Goal: Transaction & Acquisition: Book appointment/travel/reservation

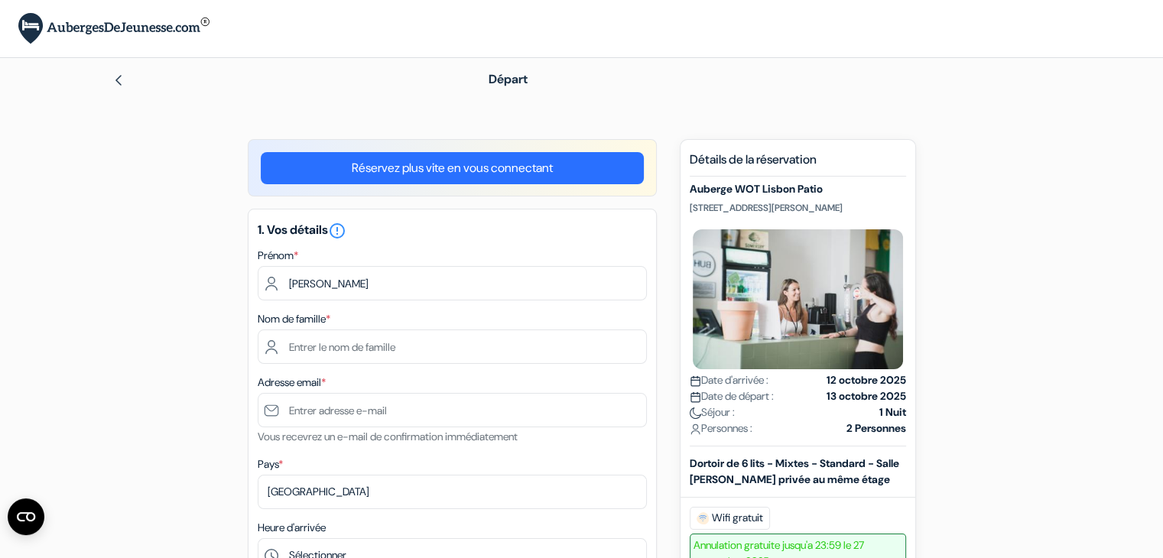
type input "[PERSON_NAME]"
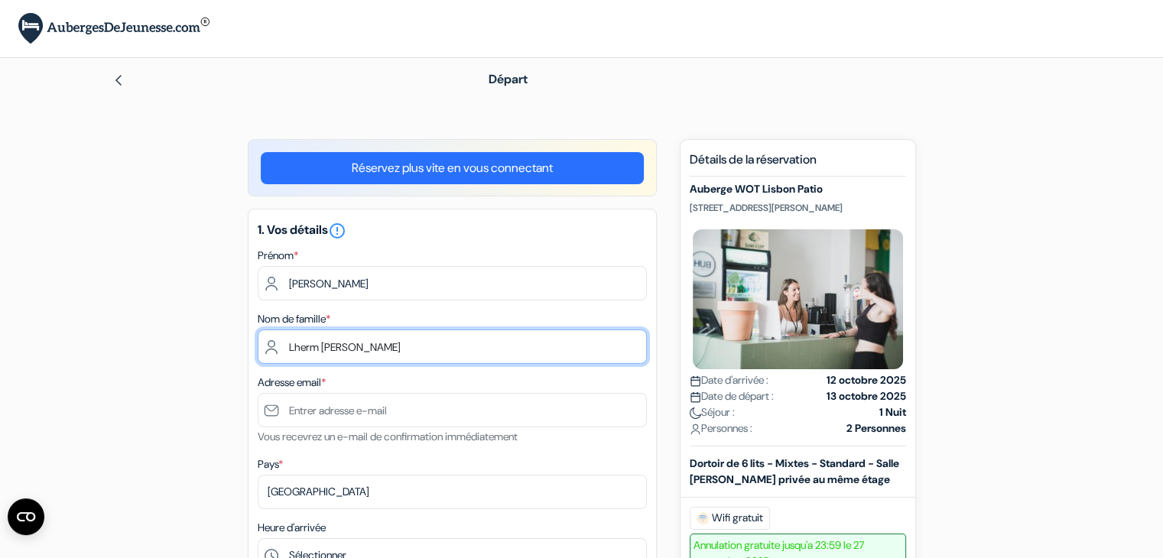
type input "Lherm [PERSON_NAME]"
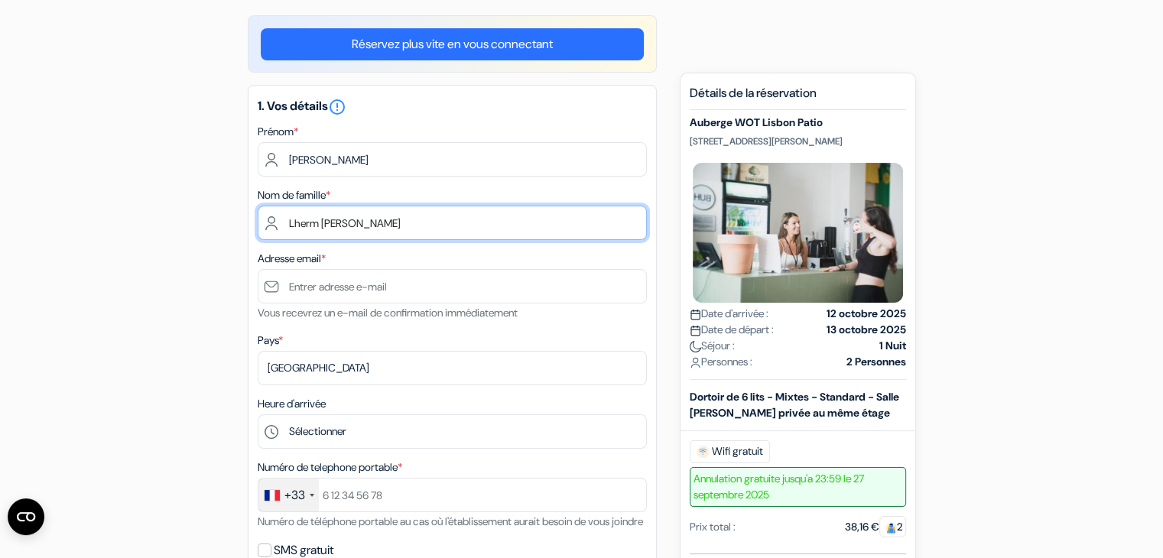
scroll to position [128, 0]
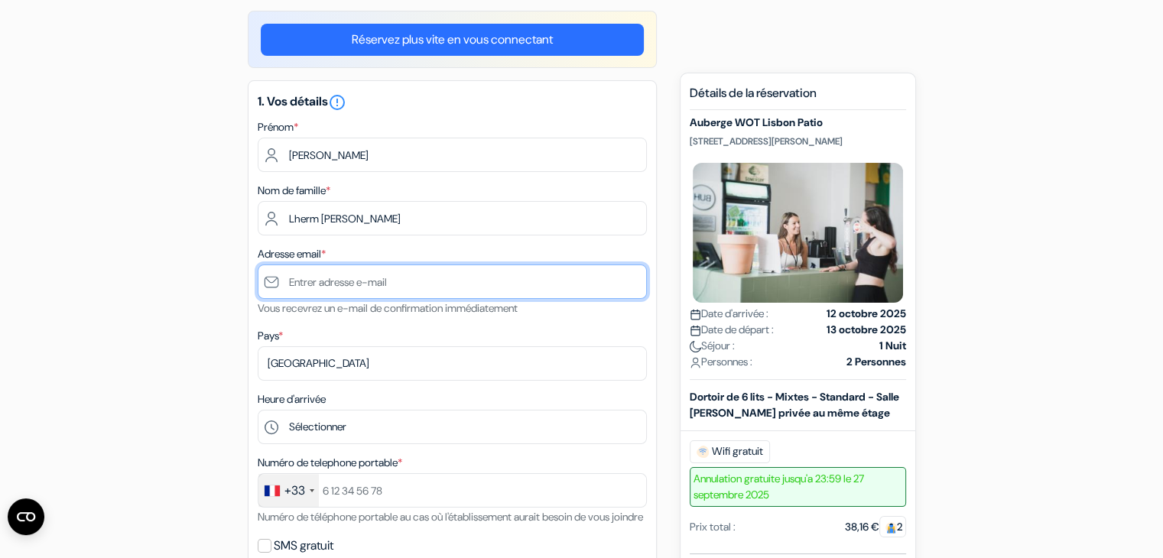
click at [461, 288] on input "text" at bounding box center [452, 282] width 389 height 34
type input "[PERSON_NAME][EMAIL_ADDRESS][DOMAIN_NAME]"
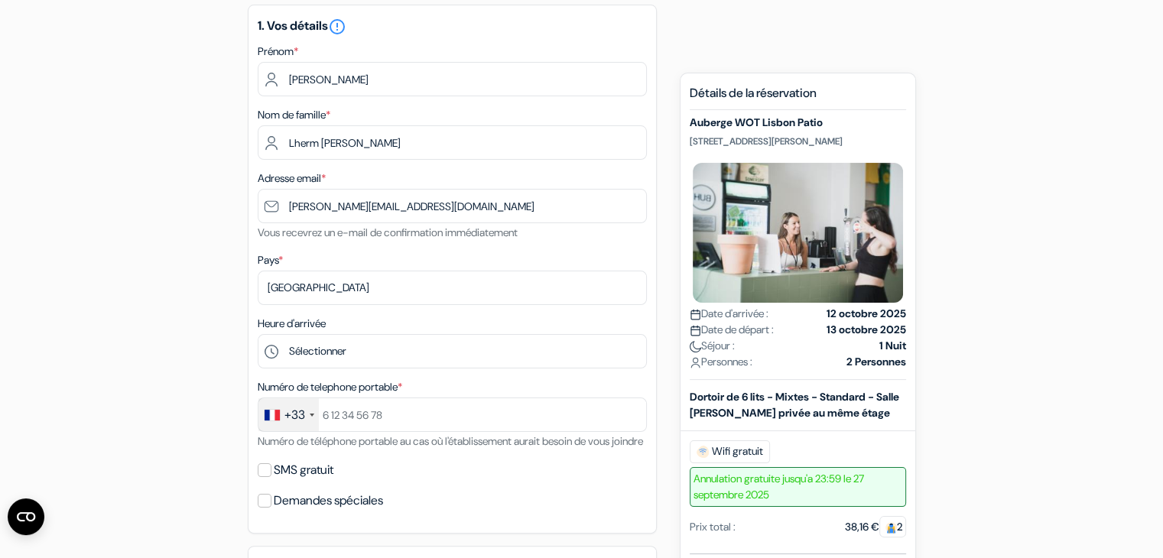
scroll to position [211, 0]
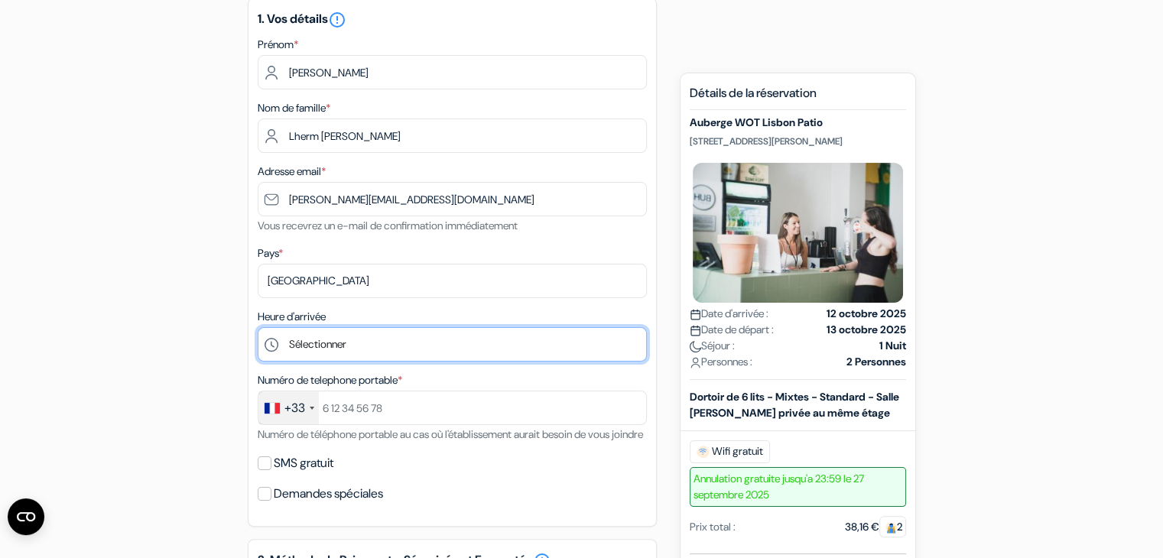
click at [418, 343] on select "Sélectionner 1:00 2:00 3:00 4:00 5:00 6:00 7:00 8:00 9:00 10:00 11:00 12:00 13:…" at bounding box center [452, 344] width 389 height 34
click at [258, 328] on select "Sélectionner 1:00 2:00 3:00 4:00 5:00 6:00 7:00 8:00 9:00 10:00 11:00 12:00 13:…" at bounding box center [452, 344] width 389 height 34
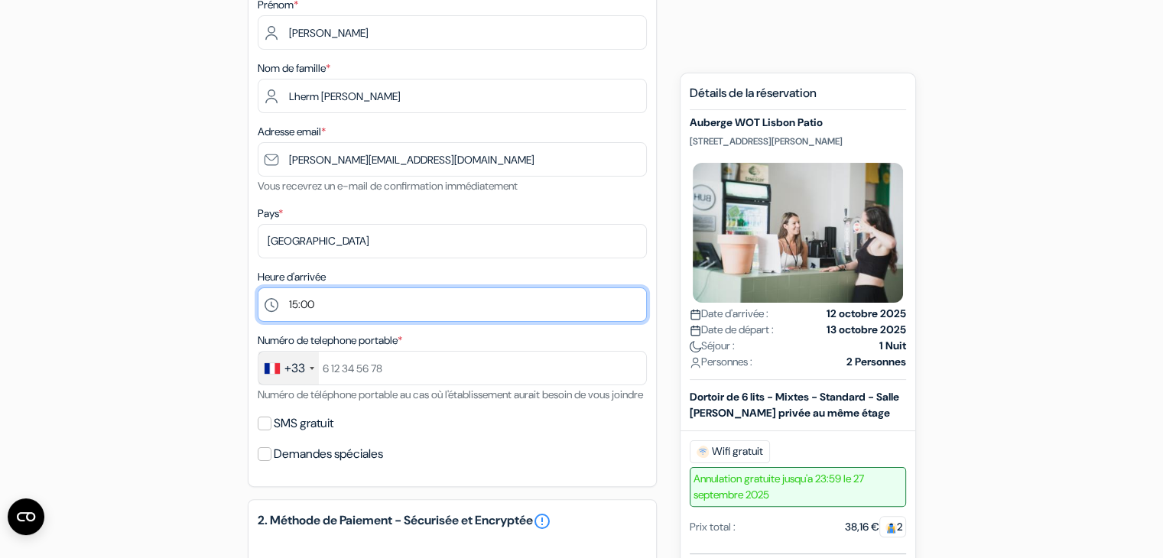
scroll to position [251, 0]
click at [511, 313] on select "Sélectionner 1:00 2:00 3:00 4:00 5:00 6:00 7:00 8:00 9:00 10:00 11:00 12:00 13:…" at bounding box center [452, 305] width 389 height 34
select select "19"
click at [258, 288] on select "Sélectionner 1:00 2:00 3:00 4:00 5:00 6:00 7:00 8:00 9:00 10:00 11:00 12:00 13:…" at bounding box center [452, 305] width 389 height 34
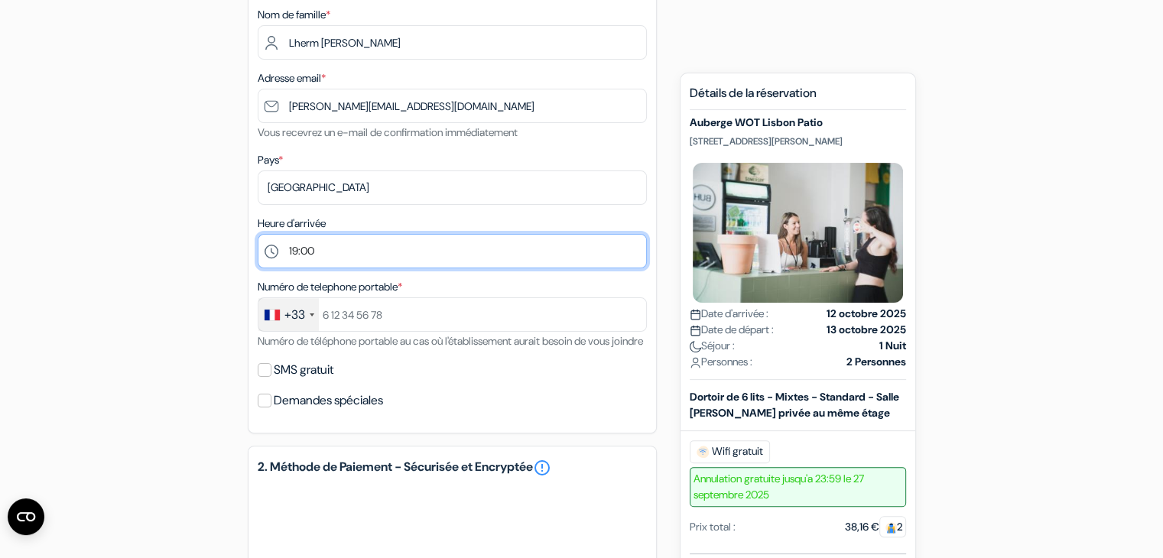
scroll to position [303, 0]
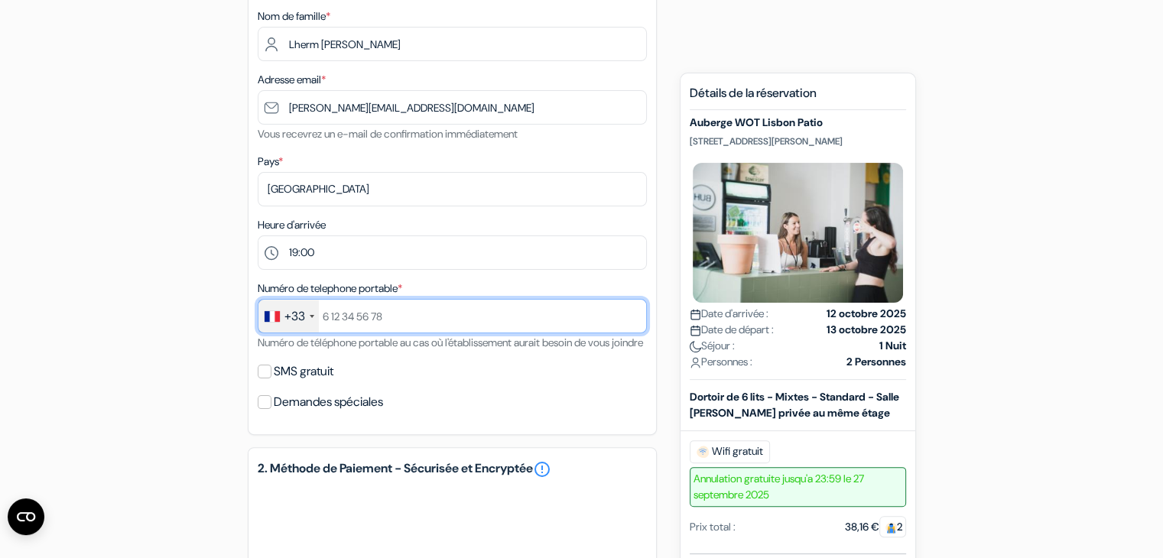
click at [346, 304] on input "text" at bounding box center [452, 316] width 389 height 34
type input "0689757932"
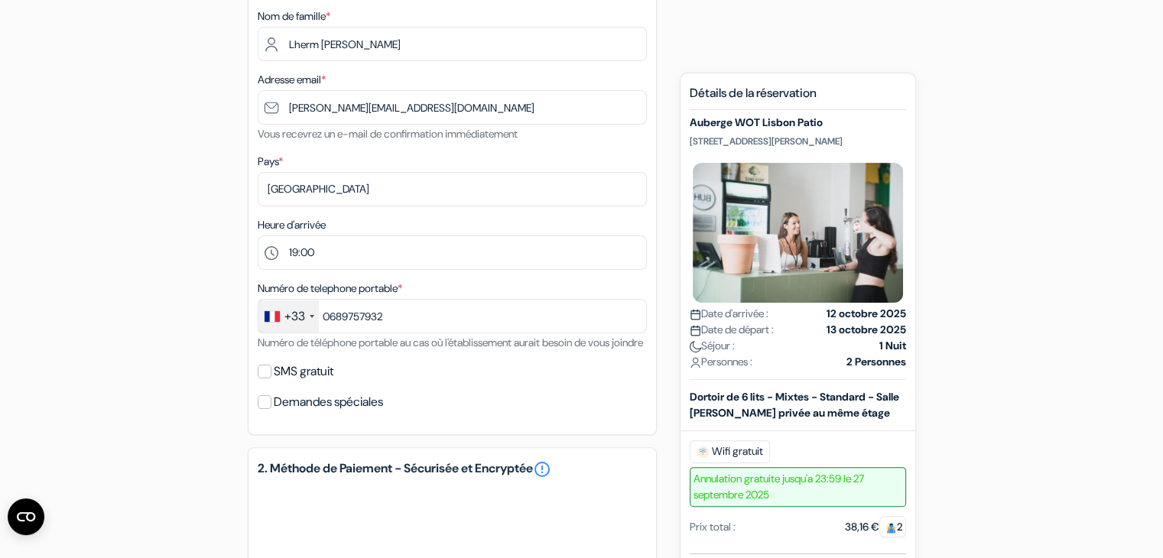
click at [282, 382] on label "SMS gratuit" at bounding box center [304, 371] width 60 height 21
click at [271, 379] on input "SMS gratuit" at bounding box center [265, 372] width 14 height 14
checkbox input "true"
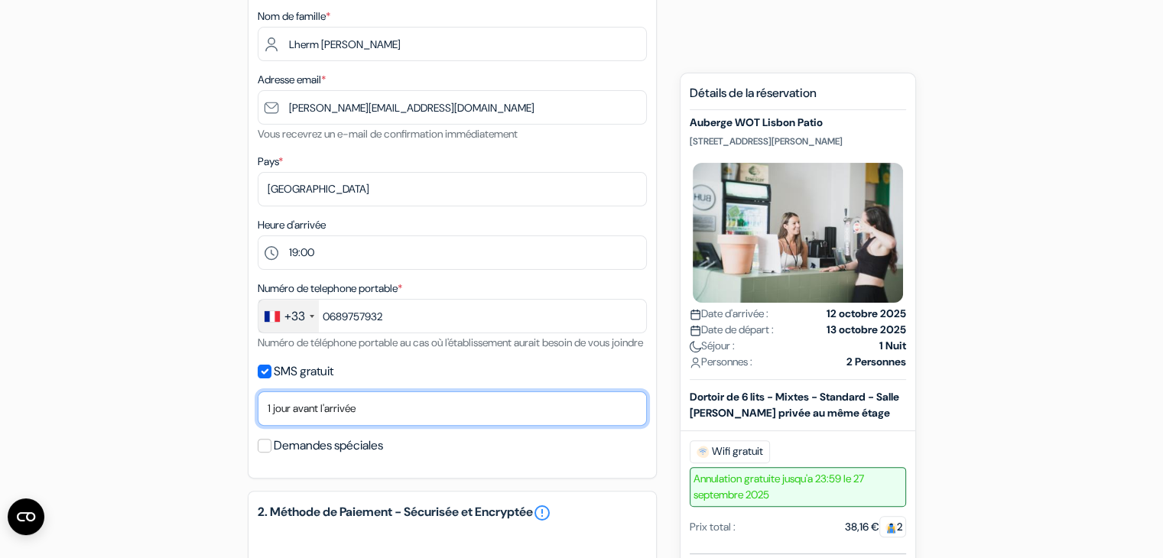
click at [311, 426] on select "Non merci Maintenant Le jour de votre arrivée 1 jour avant l'arrivée 2 jours av…" at bounding box center [452, 409] width 389 height 34
select select "0"
click at [258, 411] on select "Non merci Maintenant Le jour de votre arrivée 1 jour avant l'arrivée 2 jours av…" at bounding box center [452, 409] width 389 height 34
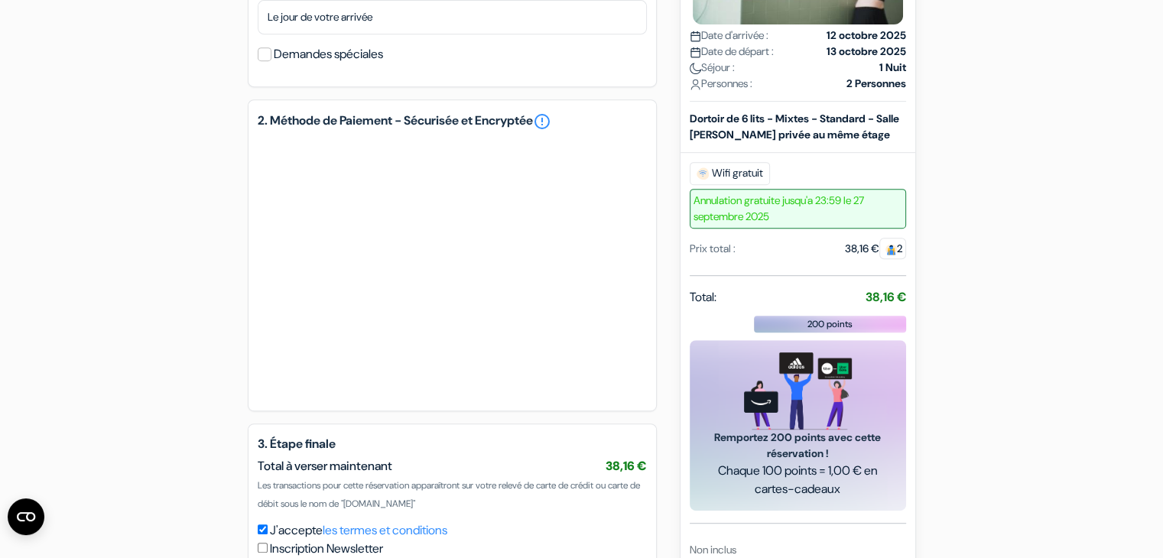
scroll to position [832, 0]
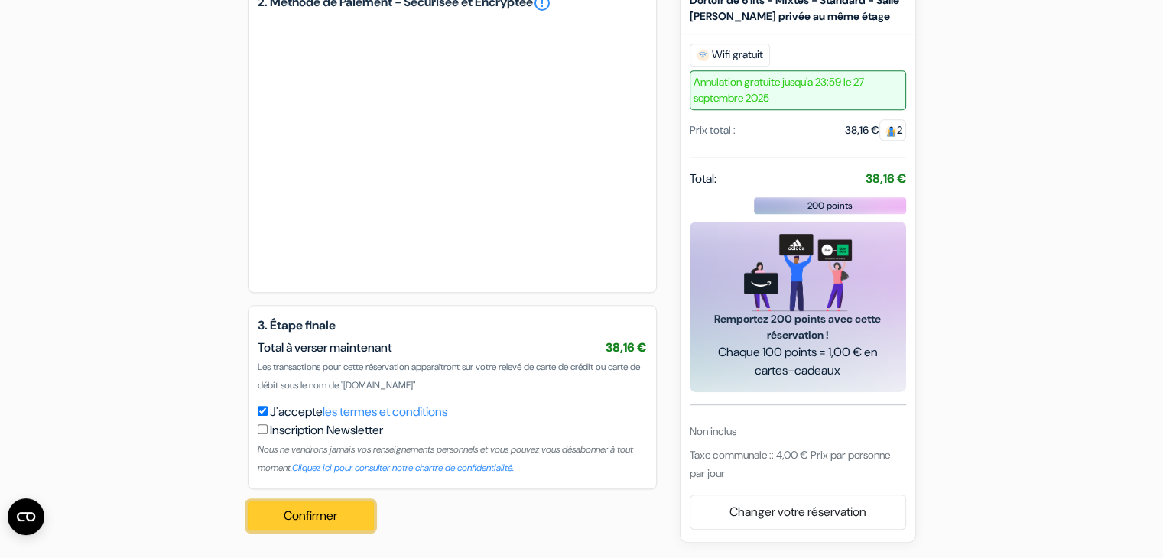
click at [308, 518] on button "Confirmer Loading..." at bounding box center [311, 516] width 127 height 29
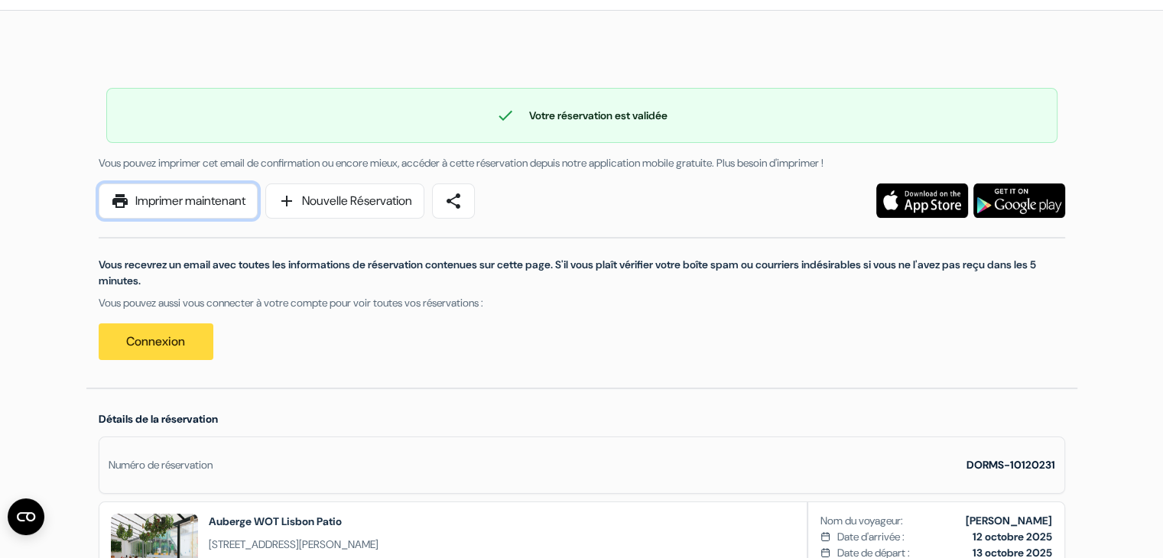
click at [246, 207] on link "print Imprimer maintenant" at bounding box center [178, 201] width 159 height 35
click at [226, 204] on link "print Imprimer maintenant" at bounding box center [178, 201] width 159 height 35
